Goal: Task Accomplishment & Management: Use online tool/utility

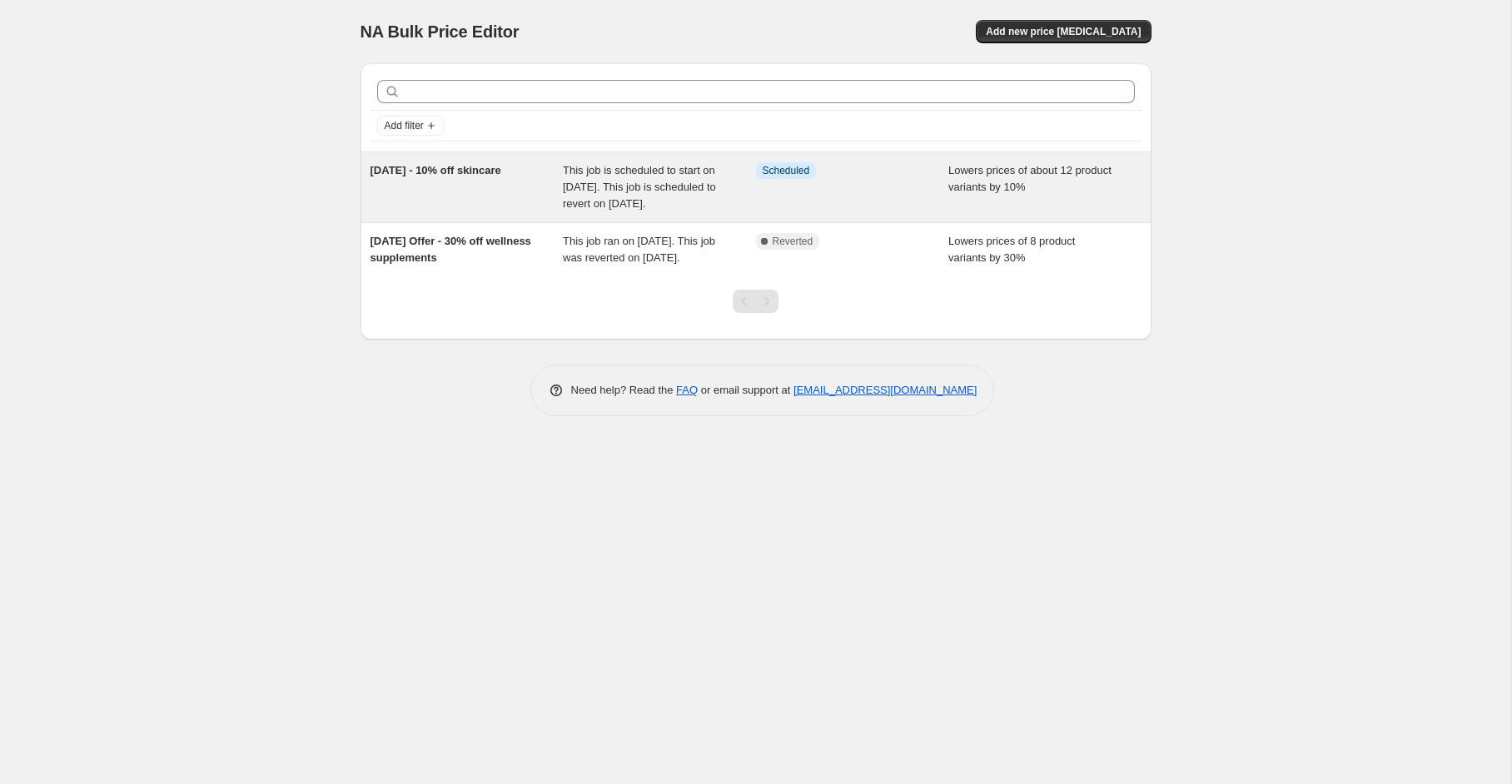
click at [744, 193] on div "This job is scheduled to start on [DATE]. This job is scheduled to revert on [D…" at bounding box center [659, 187] width 193 height 50
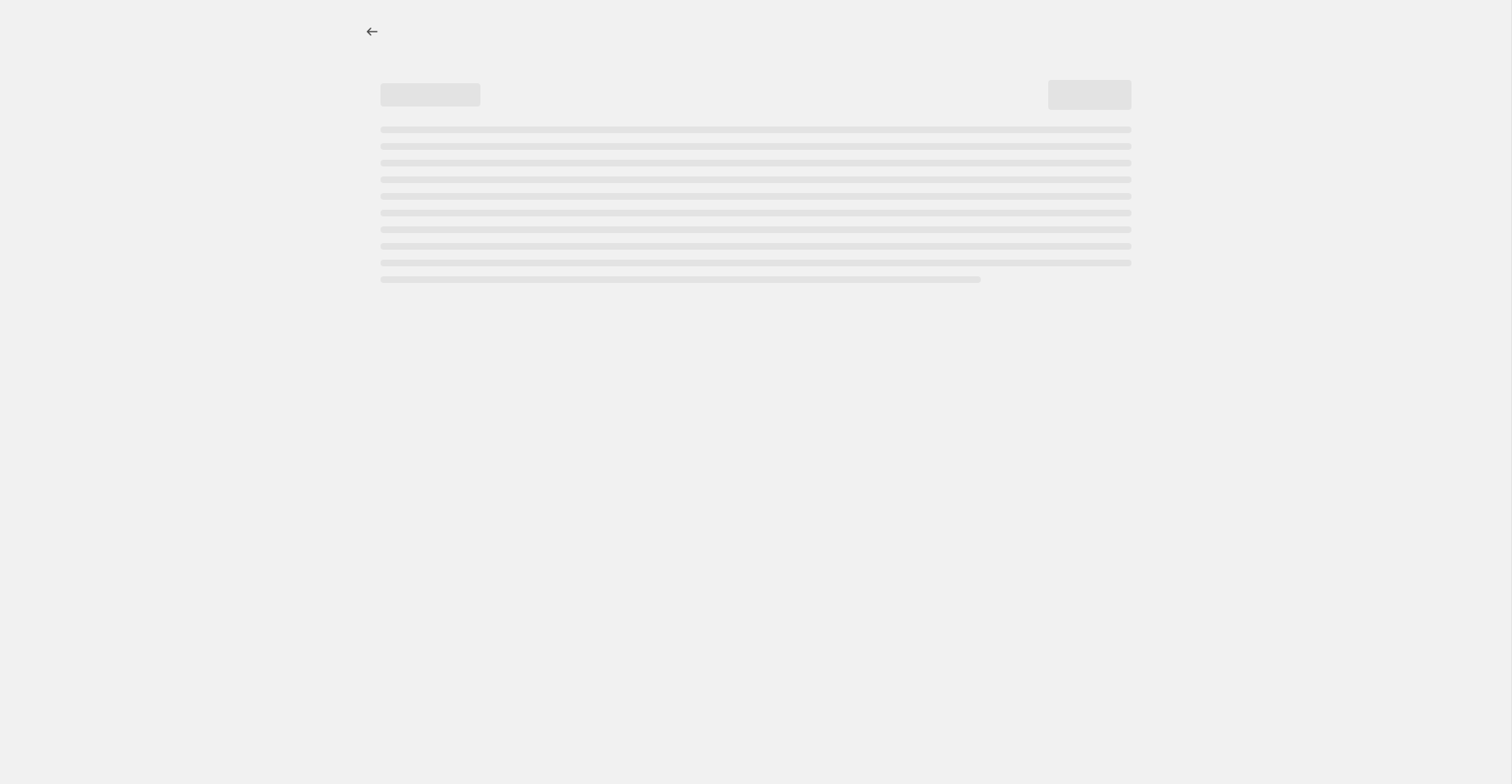
select select "percentage"
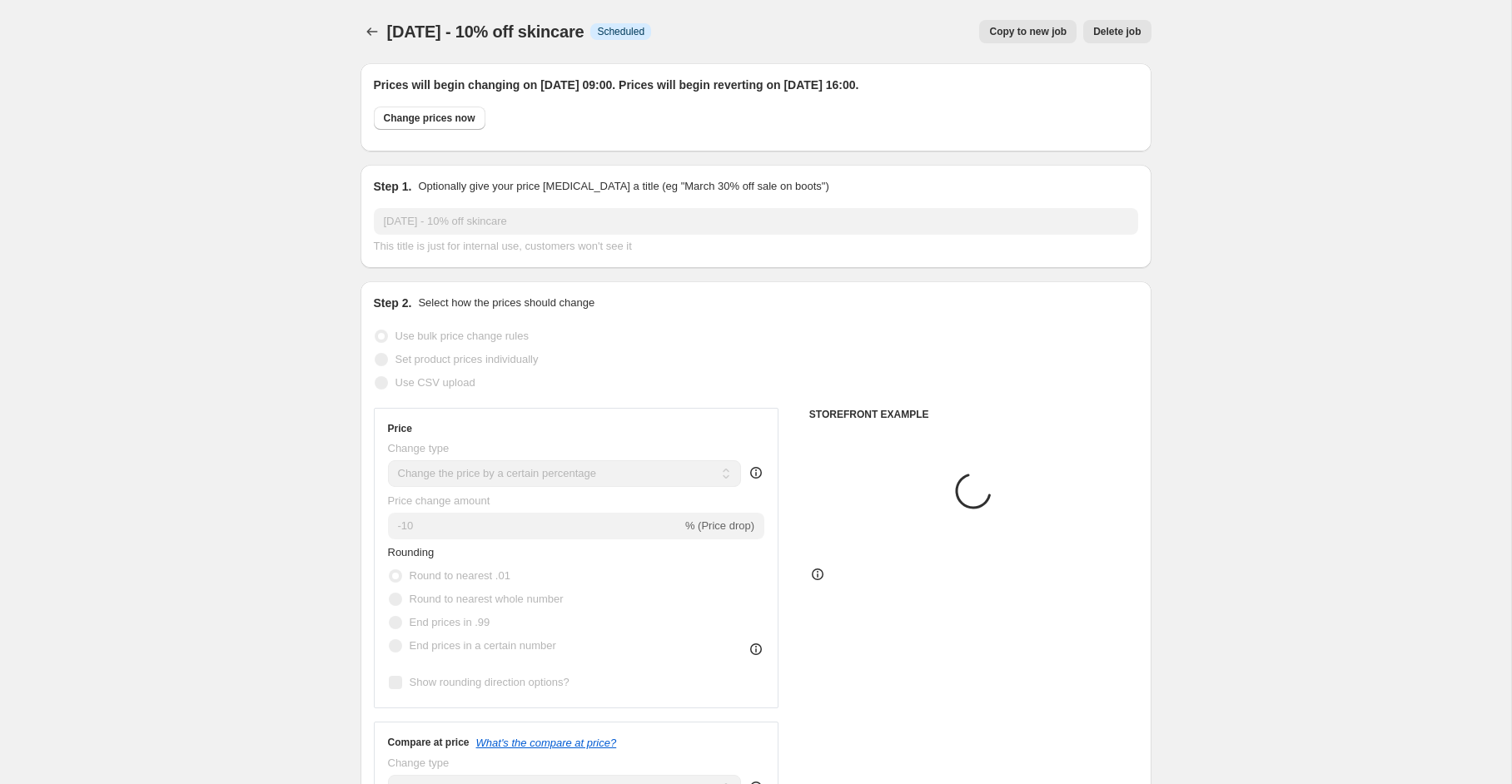
select select "collection"
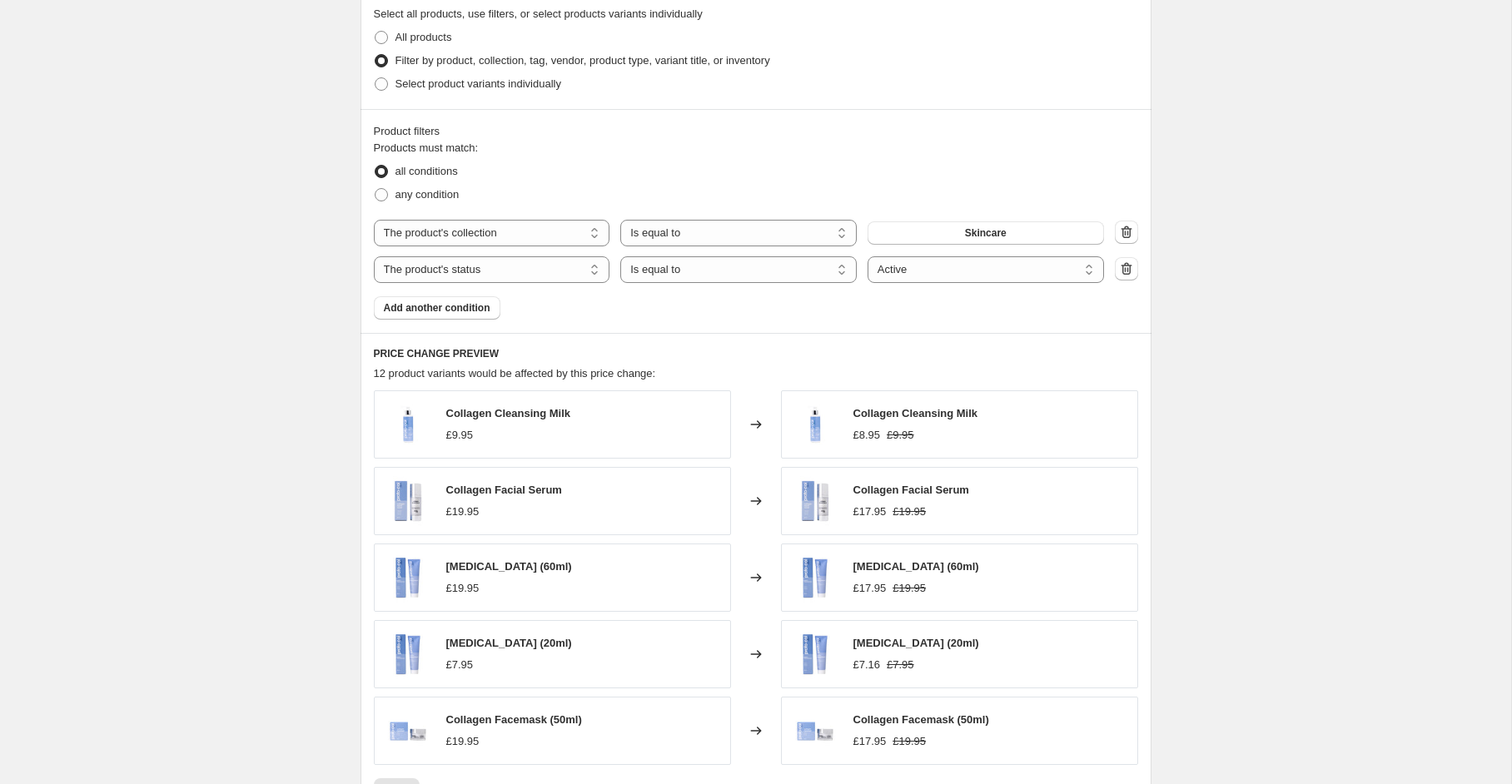
scroll to position [1515, 0]
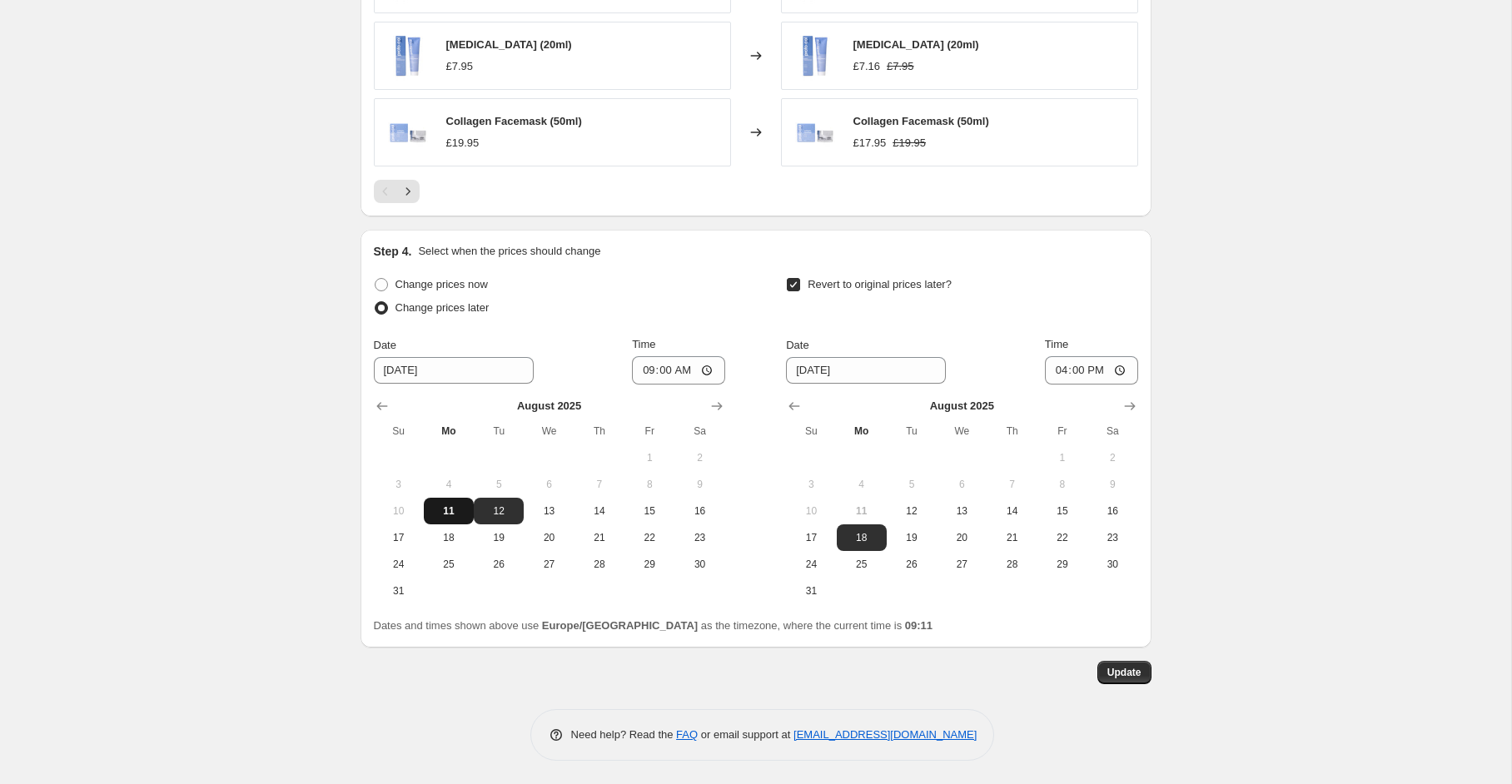
click at [451, 500] on button "11" at bounding box center [448, 511] width 50 height 26
type input "8/11/2025"
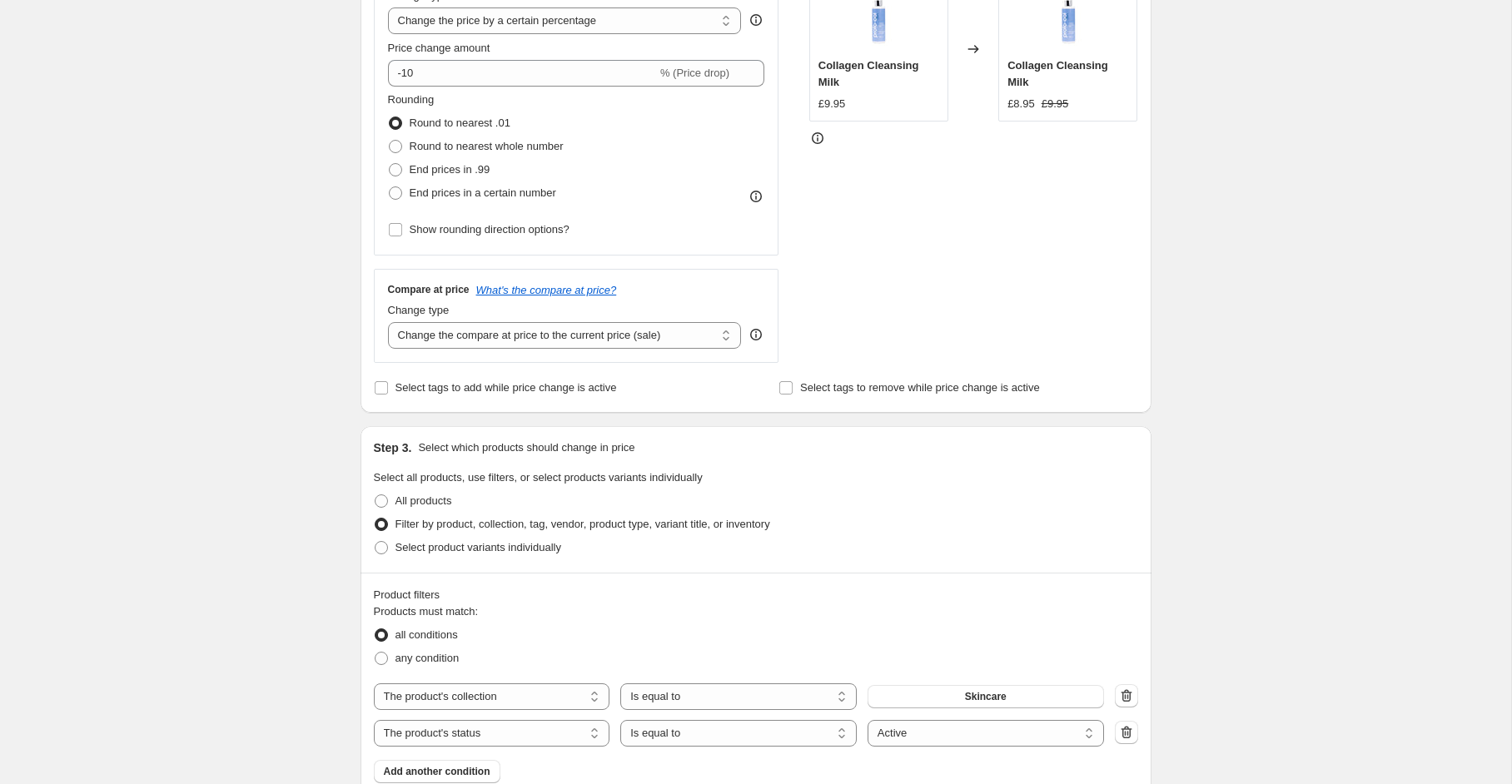
scroll to position [0, 0]
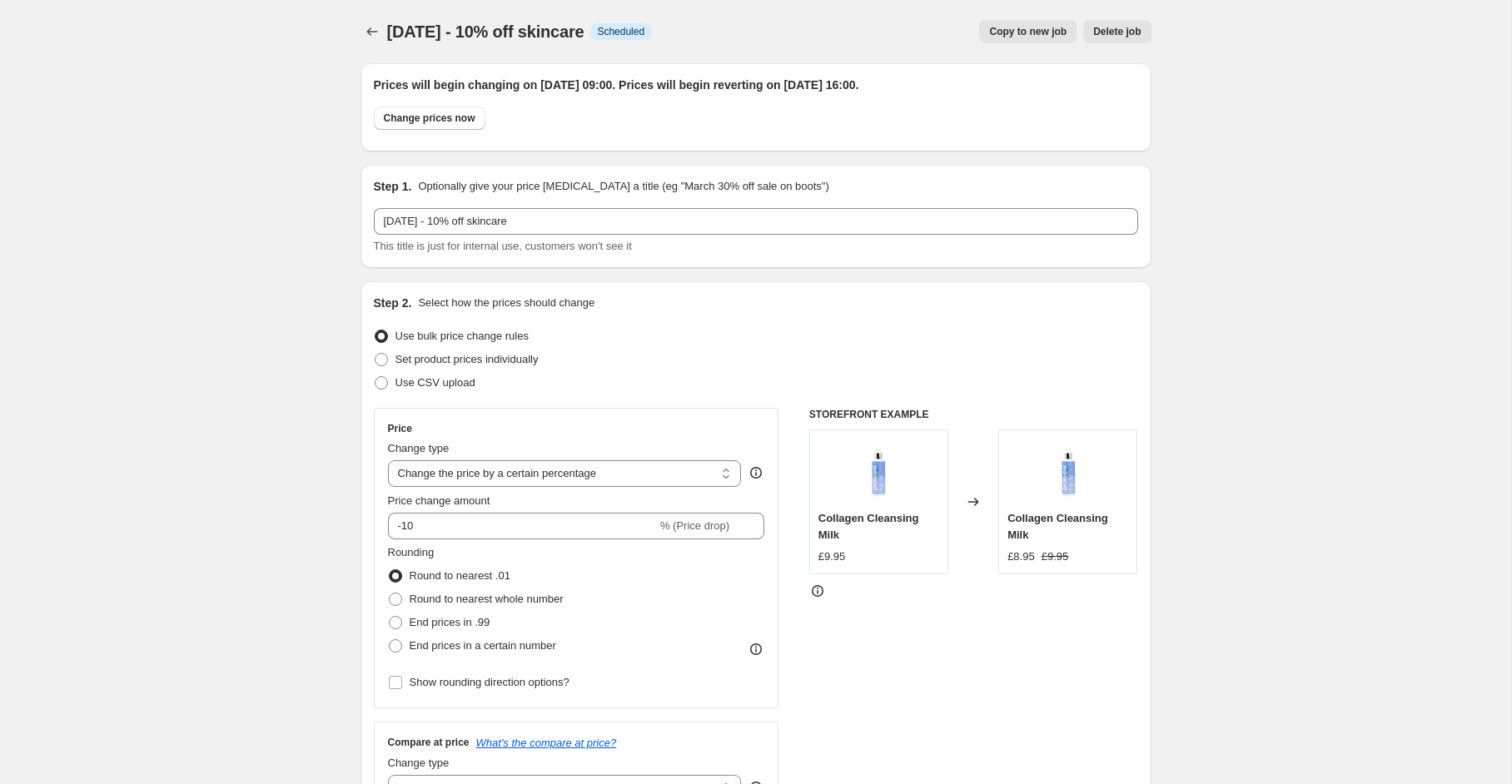
click at [368, 29] on icon "Price change jobs" at bounding box center [372, 31] width 17 height 17
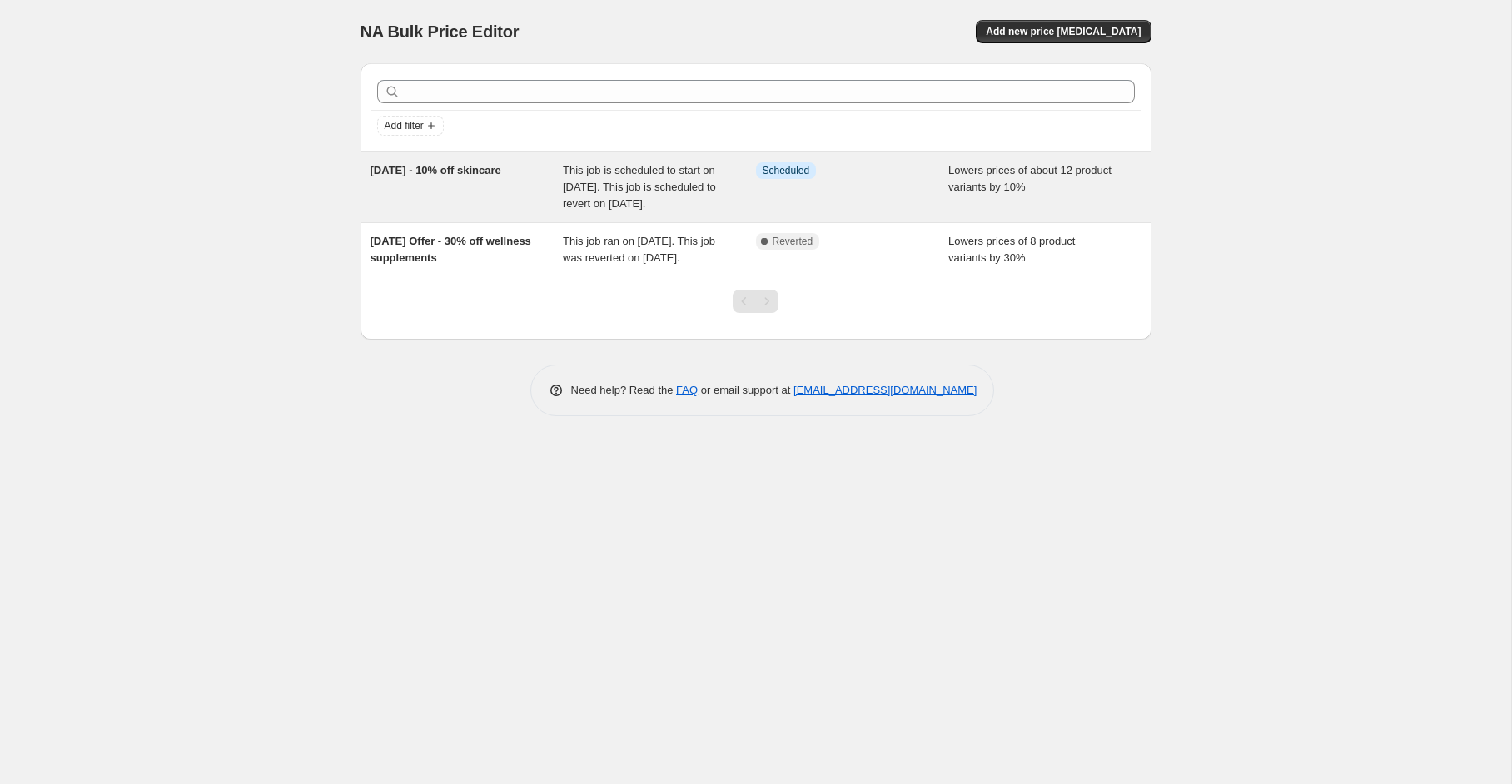
click at [631, 203] on span "This job is scheduled to start on 12 August 2025. This job is scheduled to reve…" at bounding box center [639, 187] width 154 height 46
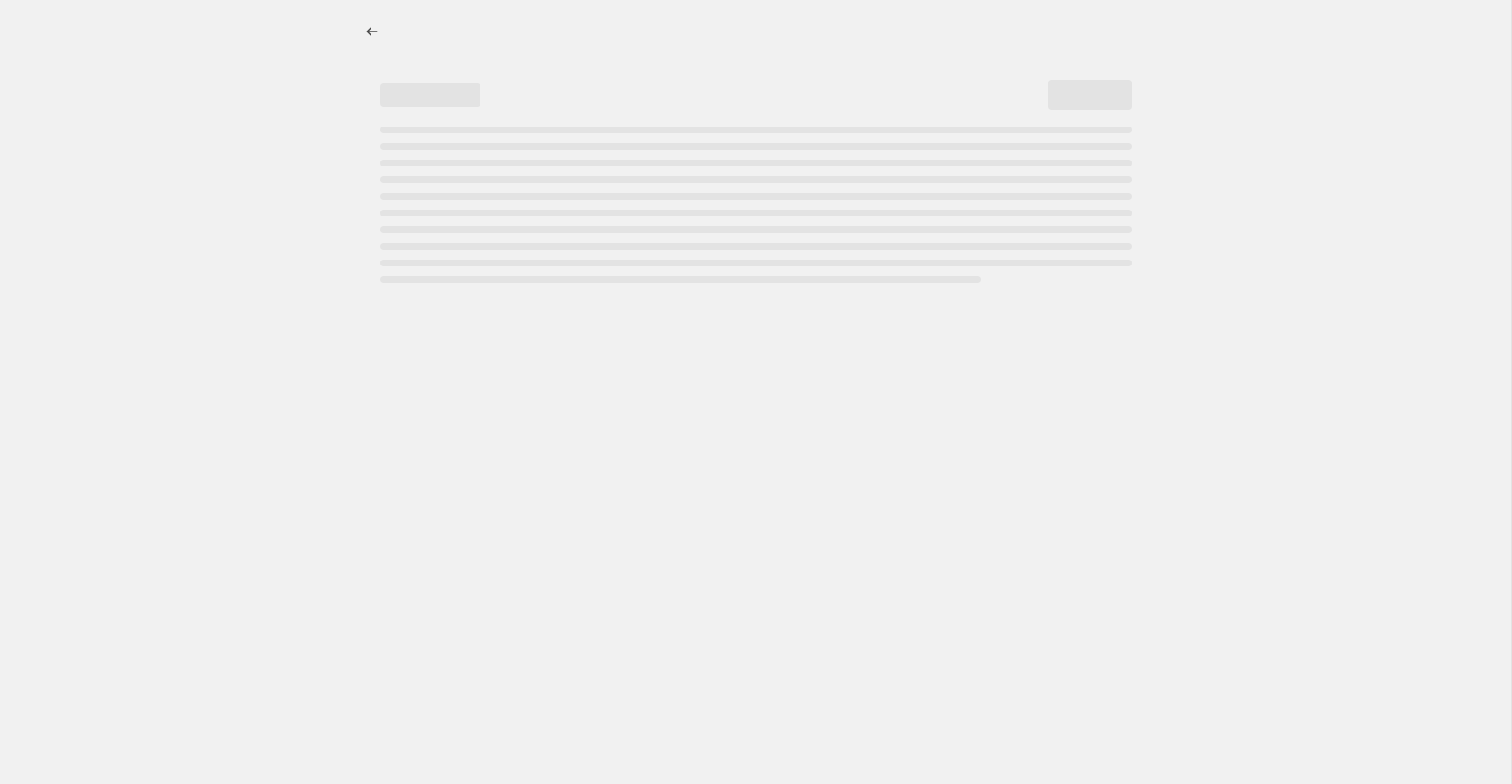
select select "percentage"
select select "collection"
select select "product_status"
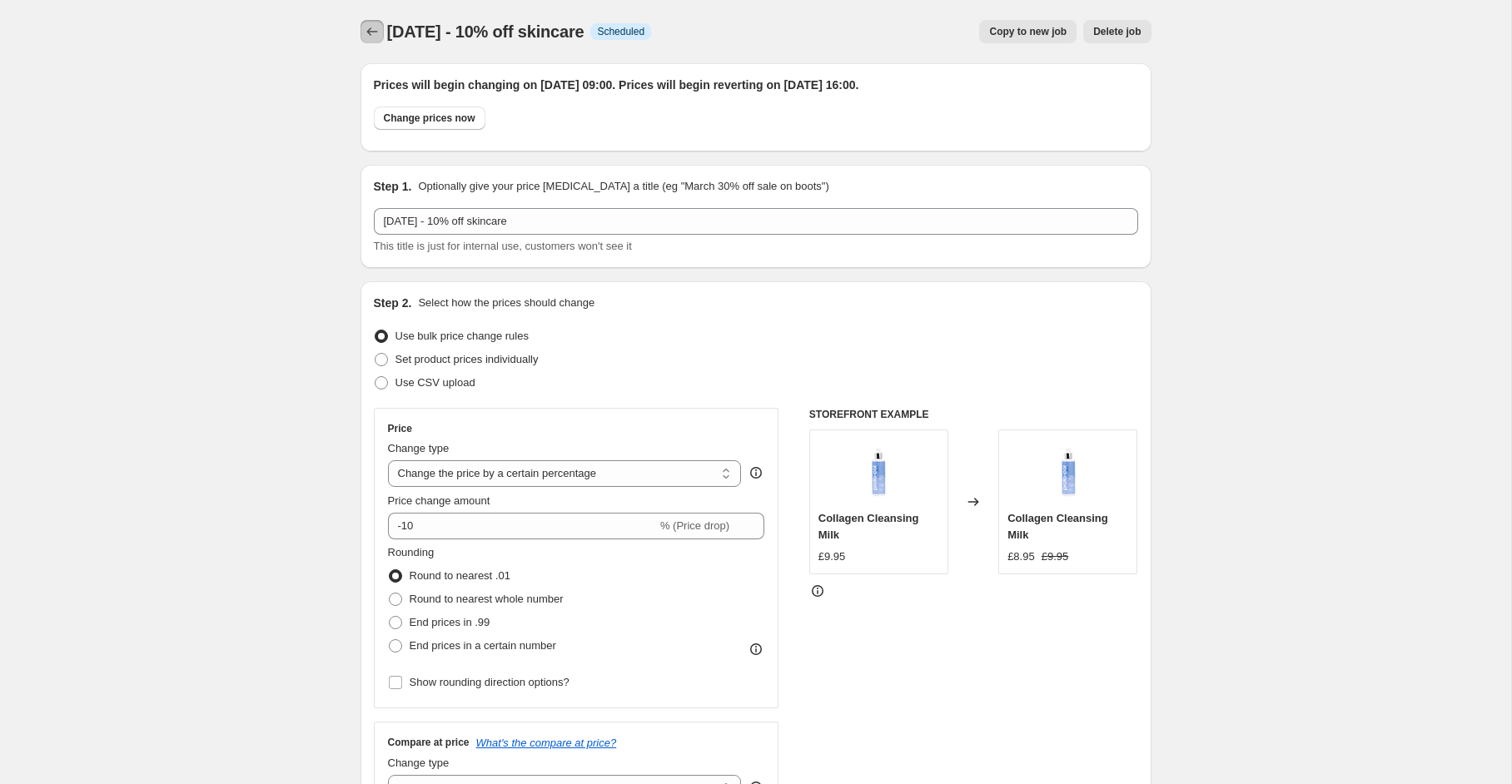
click at [368, 32] on icon "Price change jobs" at bounding box center [372, 31] width 11 height 8
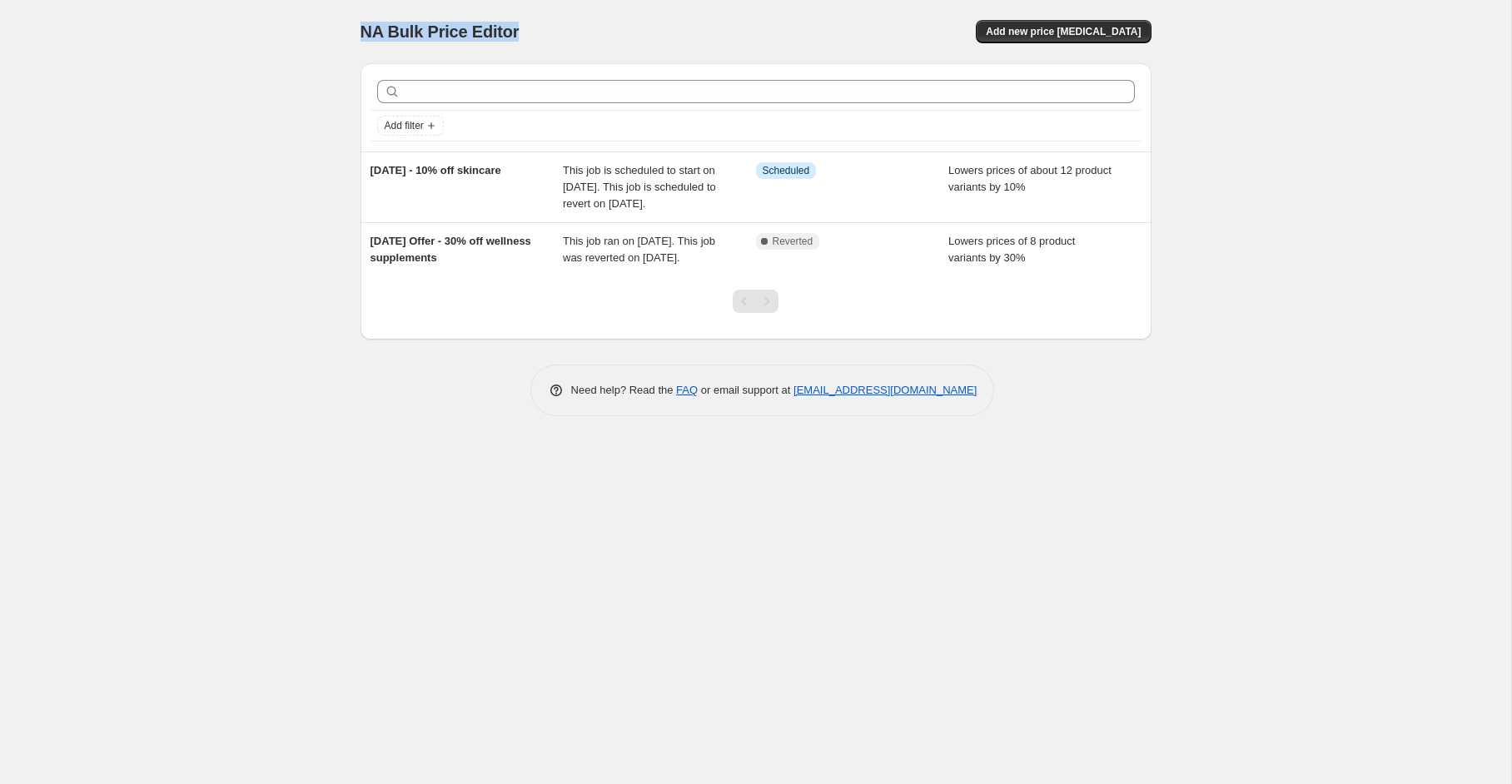
drag, startPoint x: 384, startPoint y: 34, endPoint x: 561, endPoint y: 36, distance: 177.0
click at [561, 36] on div "NA Bulk Price Editor" at bounding box center [551, 31] width 380 height 23
click at [939, 396] on link "support+a60565@northern-apps.com" at bounding box center [885, 389] width 183 height 13
drag, startPoint x: 939, startPoint y: 429, endPoint x: 219, endPoint y: 475, distance: 721.5
click at [219, 475] on div "NA Bulk Price Editor. This page is ready NA Bulk Price Editor Add new price cha…" at bounding box center [755, 392] width 1511 height 784
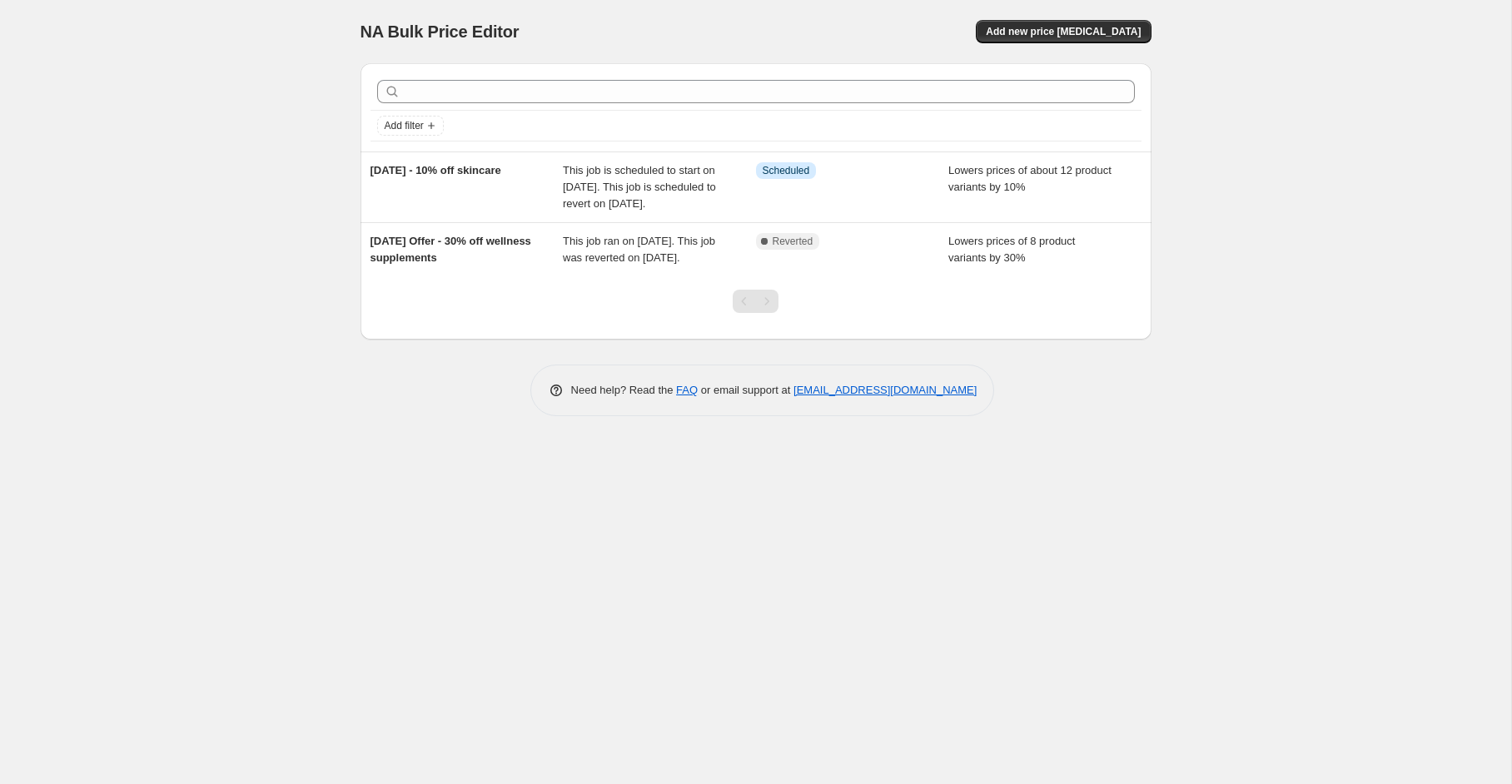
click at [702, 571] on div "NA Bulk Price Editor. This page is ready NA Bulk Price Editor Add new price cha…" at bounding box center [755, 392] width 1511 height 784
